Goal: Answer question/provide support

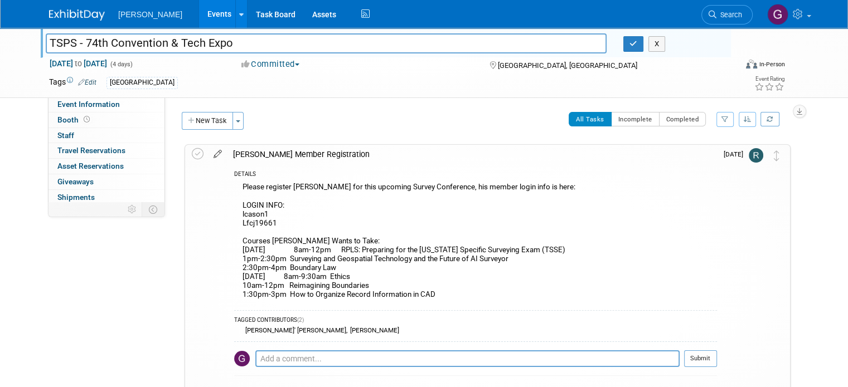
click at [212, 152] on icon at bounding box center [218, 152] width 20 height 14
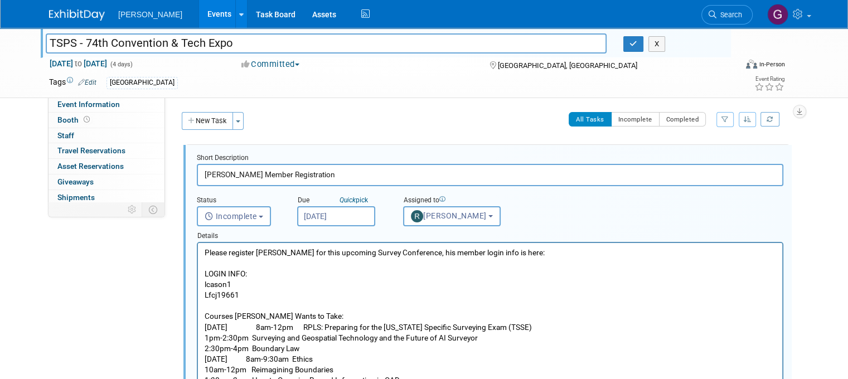
click at [247, 296] on p "Please register [PERSON_NAME] for this upcoming Survey Conference, his member l…" at bounding box center [490, 317] width 571 height 138
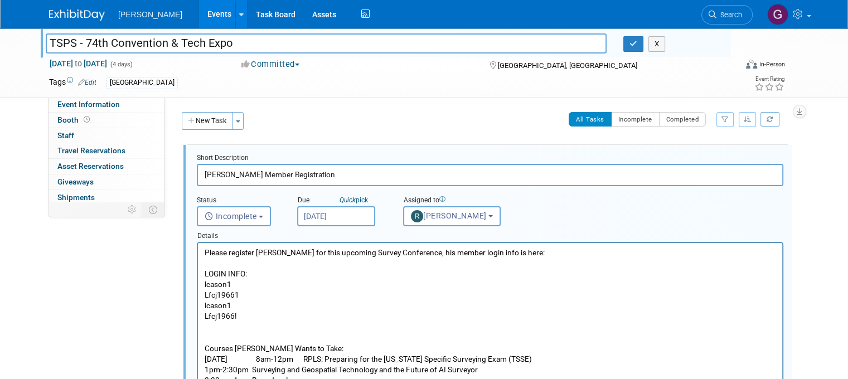
drag, startPoint x: 244, startPoint y: 294, endPoint x: 196, endPoint y: 284, distance: 49.0
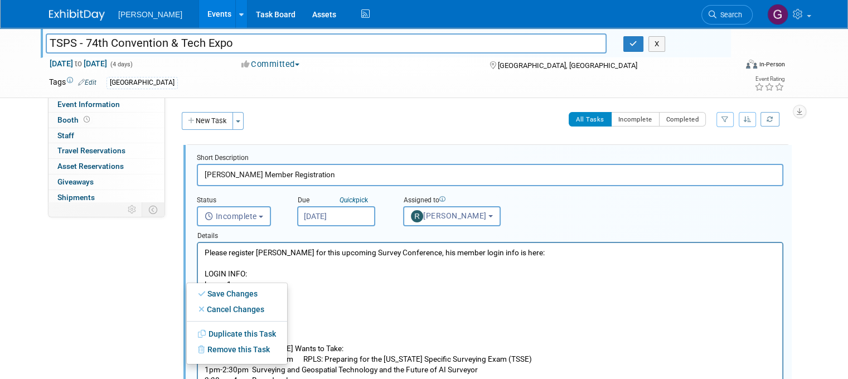
click at [258, 282] on p "Please register [PERSON_NAME] for this upcoming Survey Conference, his member l…" at bounding box center [490, 274] width 571 height 53
click at [311, 289] on p "Please register [PERSON_NAME] for this upcoming Survey Conference, his member l…" at bounding box center [490, 274] width 571 height 53
click at [328, 308] on p "lcason1" at bounding box center [490, 306] width 571 height 11
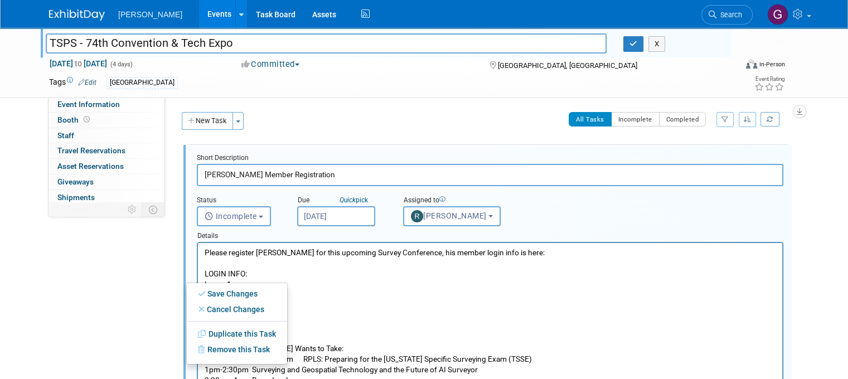
click at [328, 308] on p "lcason1" at bounding box center [490, 306] width 571 height 11
click at [235, 289] on link "Save Changes" at bounding box center [237, 294] width 100 height 16
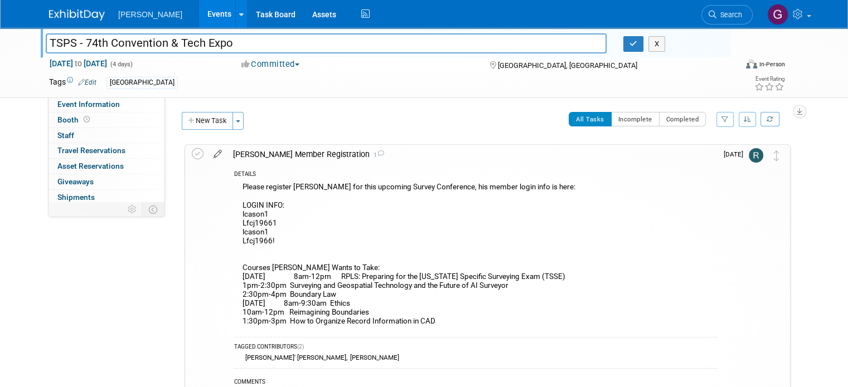
click at [208, 151] on icon at bounding box center [218, 152] width 20 height 14
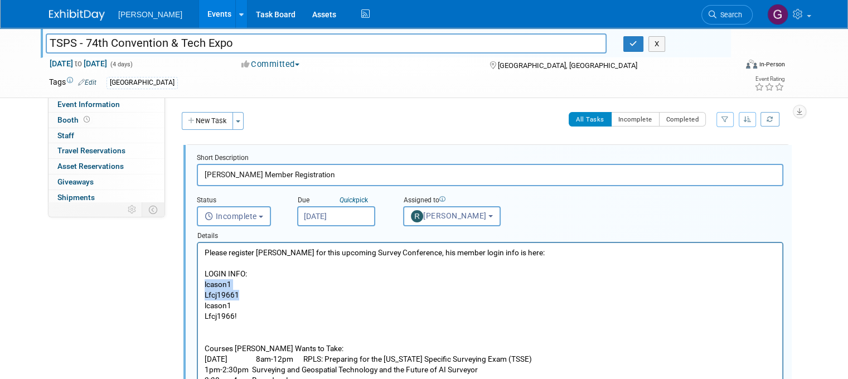
drag, startPoint x: 245, startPoint y: 294, endPoint x: 188, endPoint y: 286, distance: 58.0
click at [198, 286] on html "Please register [PERSON_NAME] for this upcoming Survey Conference, his member l…" at bounding box center [490, 330] width 584 height 175
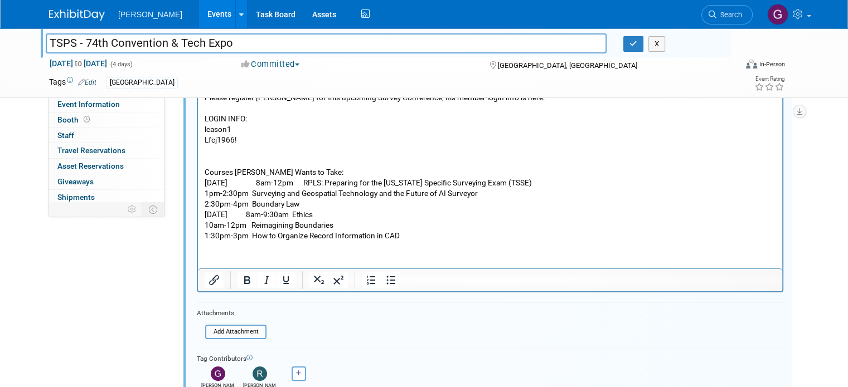
scroll to position [189, 0]
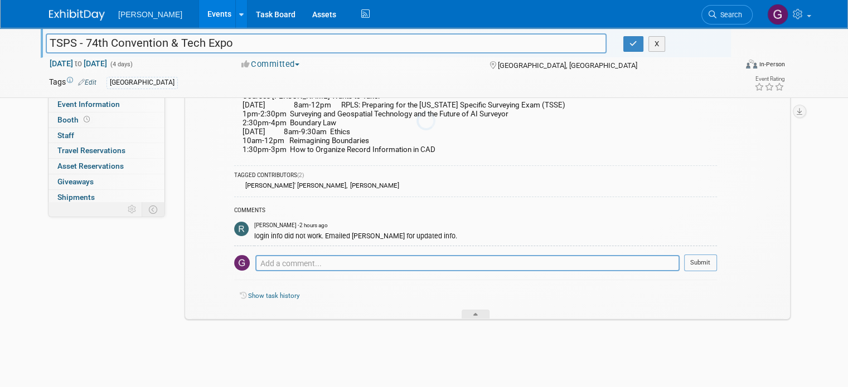
scroll to position [153, 0]
click at [637, 45] on icon "button" at bounding box center [633, 43] width 8 height 7
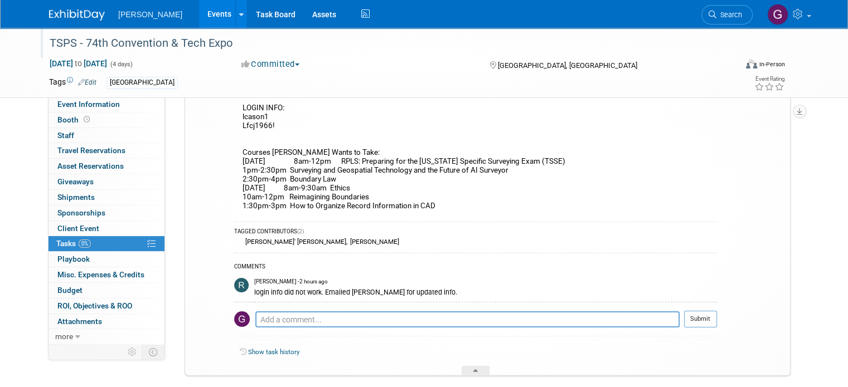
scroll to position [96, 0]
click at [364, 313] on textarea at bounding box center [467, 321] width 424 height 16
type textarea "Revised login info above, try this one! Thx!"
click at [717, 312] on button "Submit" at bounding box center [700, 320] width 33 height 17
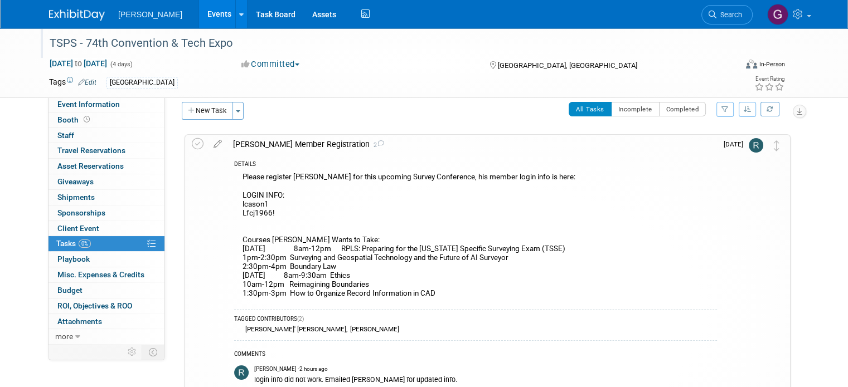
scroll to position [0, 0]
